Goal: Transaction & Acquisition: Purchase product/service

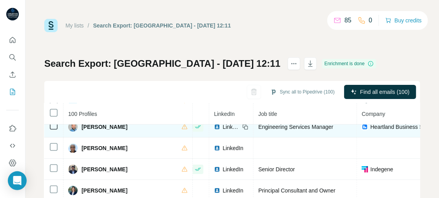
scroll to position [29, 0]
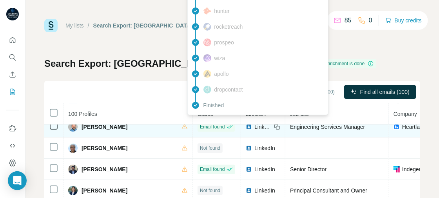
click at [203, 126] on span "Email found" at bounding box center [212, 126] width 25 height 7
click at [208, 124] on span "Email found" at bounding box center [212, 126] width 25 height 7
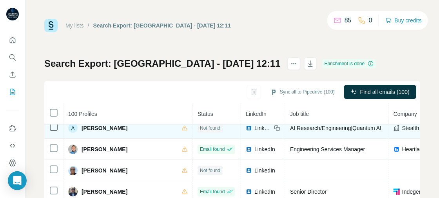
scroll to position [0, 0]
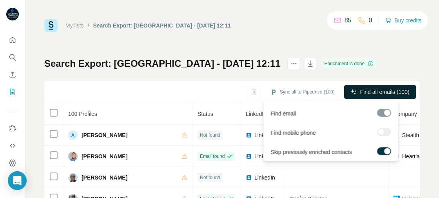
click at [371, 88] on span "Find all emails (100)" at bounding box center [384, 92] width 49 height 8
click at [286, 112] on span "Find email" at bounding box center [283, 113] width 25 height 8
click at [367, 89] on span "Find all emails (100)" at bounding box center [384, 92] width 49 height 8
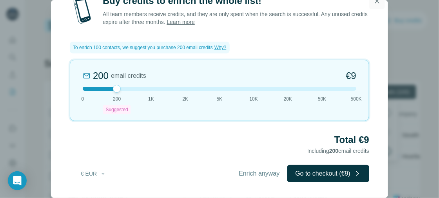
click at [378, 1] on icon "button" at bounding box center [377, 1] width 4 height 4
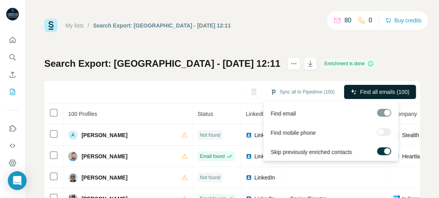
click at [370, 92] on span "Find all emails (100)" at bounding box center [384, 92] width 49 height 8
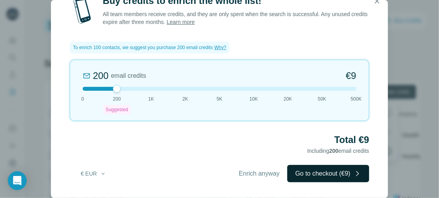
click at [320, 171] on button "Go to checkout (€9)" at bounding box center [328, 173] width 82 height 17
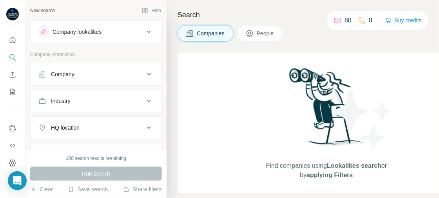
click at [144, 72] on icon at bounding box center [148, 73] width 9 height 9
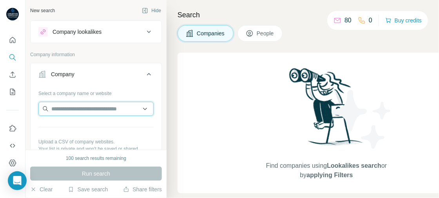
click at [139, 109] on input "text" at bounding box center [95, 109] width 115 height 14
click at [144, 73] on icon at bounding box center [148, 73] width 9 height 9
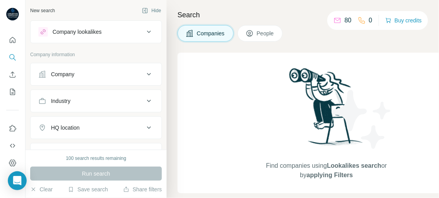
click at [144, 101] on icon at bounding box center [148, 100] width 9 height 9
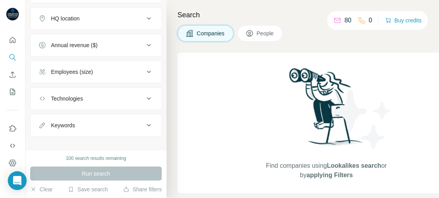
scroll to position [116, 0]
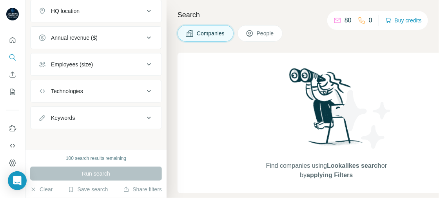
click at [345, 20] on p "80" at bounding box center [348, 20] width 7 height 9
click at [336, 20] on icon at bounding box center [338, 20] width 8 height 8
click at [11, 40] on icon "Quick start" at bounding box center [13, 40] width 8 height 8
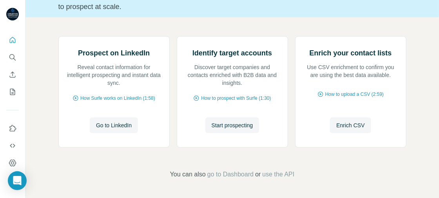
scroll to position [123, 0]
click at [343, 93] on span "How to upload a CSV (2:59)" at bounding box center [354, 94] width 58 height 7
